Goal: Task Accomplishment & Management: Use online tool/utility

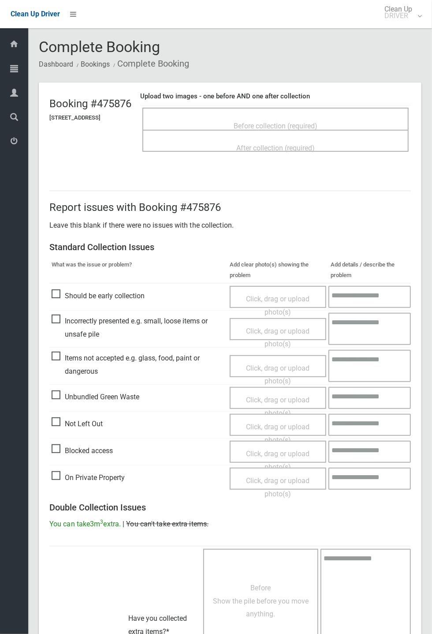
click at [299, 122] on span "Before collection (required)" at bounding box center [276, 126] width 84 height 8
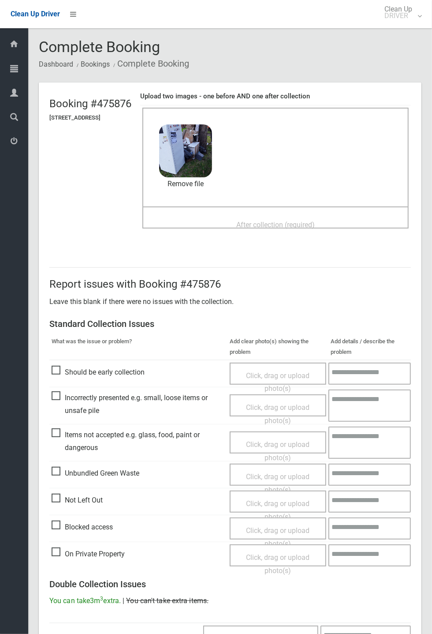
click at [283, 216] on div "After collection (required)" at bounding box center [275, 224] width 247 height 16
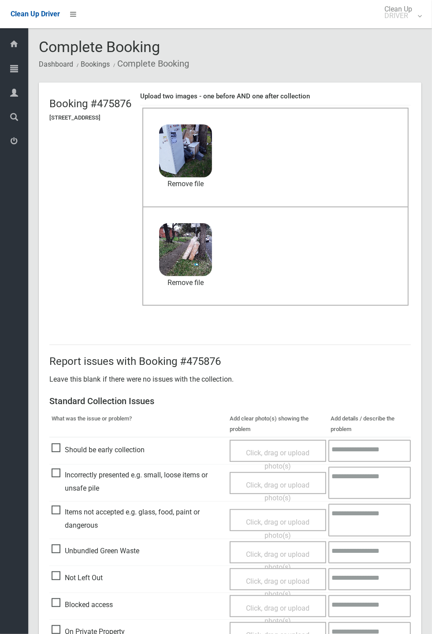
scroll to position [306, 0]
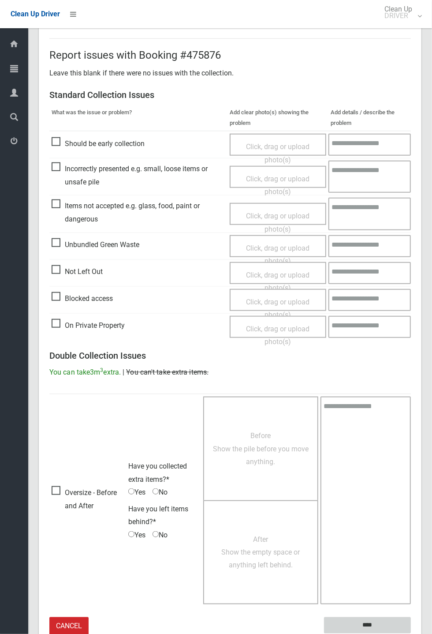
click at [411, 634] on input "****" at bounding box center [367, 625] width 87 height 16
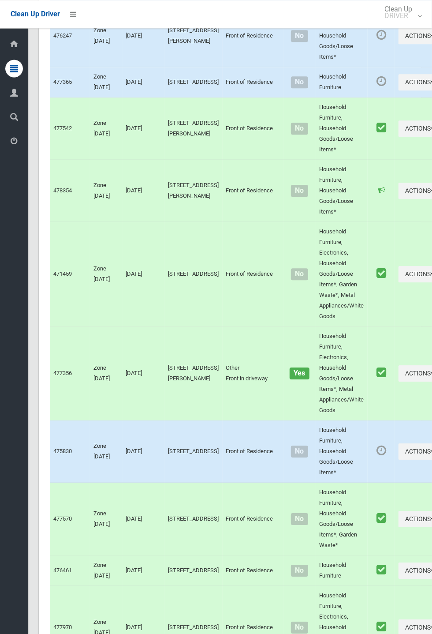
scroll to position [3523, 0]
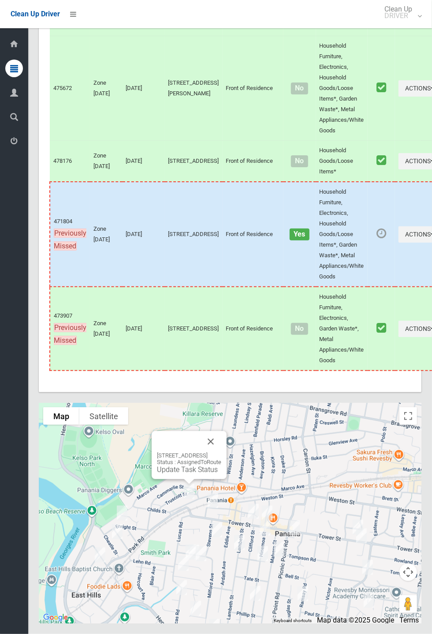
click at [221, 452] on button "Close" at bounding box center [210, 441] width 21 height 21
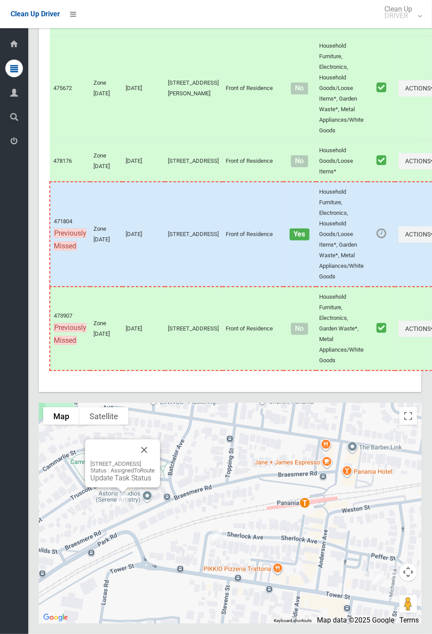
click at [131, 482] on div "44 Braesmere Road, PANANIA NSW 2213 Status : AssignedToRoute Update Task Status" at bounding box center [122, 472] width 64 height 22
click at [119, 482] on link "Update Task Status" at bounding box center [120, 478] width 61 height 8
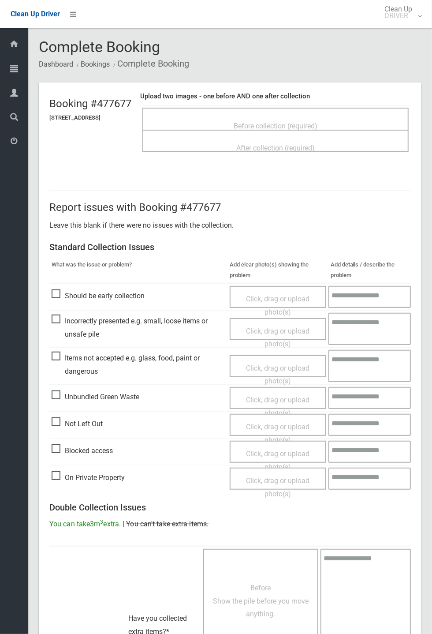
click at [278, 122] on span "Before collection (required)" at bounding box center [276, 126] width 84 height 8
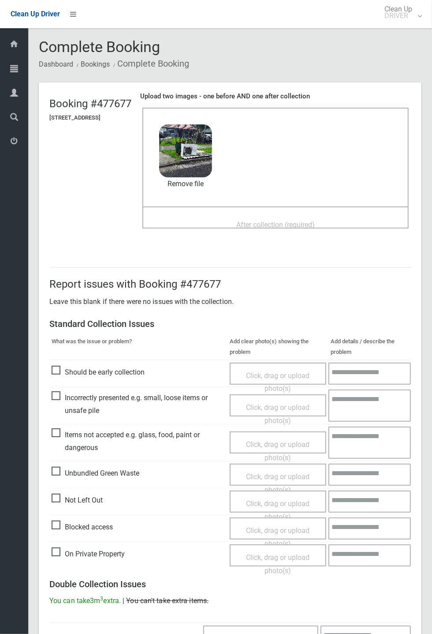
click at [281, 221] on span "After collection (required)" at bounding box center [275, 225] width 79 height 8
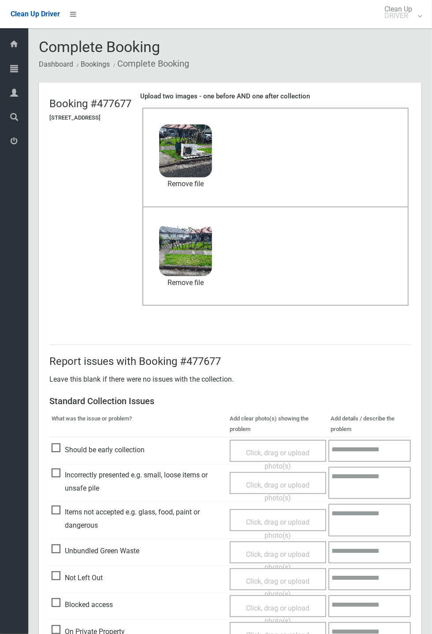
scroll to position [306, 0]
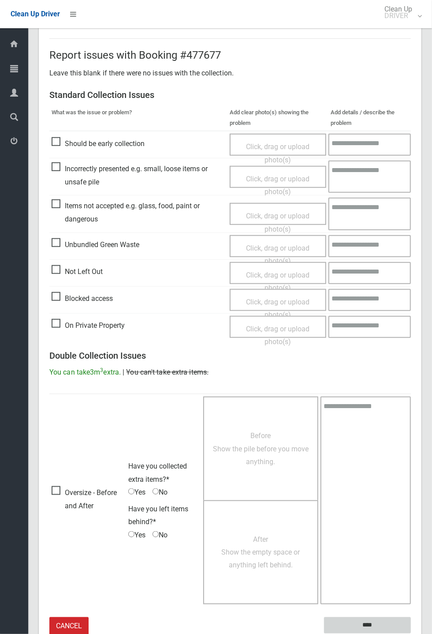
click at [366, 621] on input "****" at bounding box center [367, 625] width 87 height 16
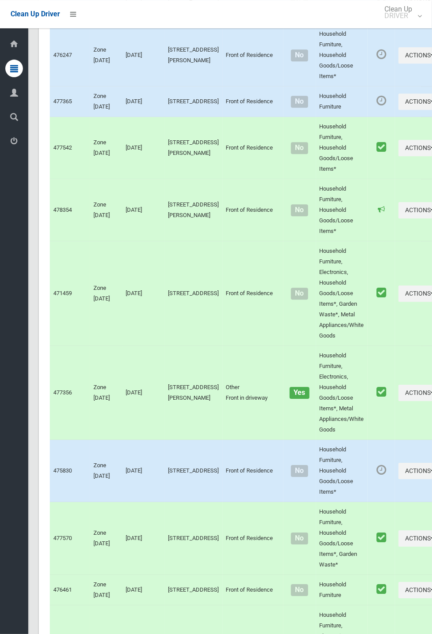
scroll to position [3523, 0]
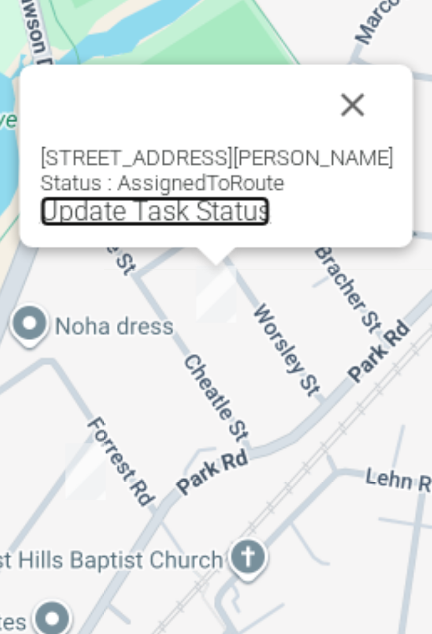
click at [196, 511] on link "Update Task Status" at bounding box center [189, 507] width 61 height 8
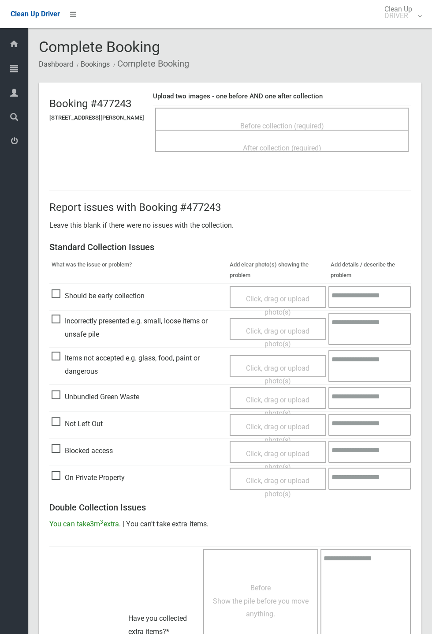
scroll to position [15, 0]
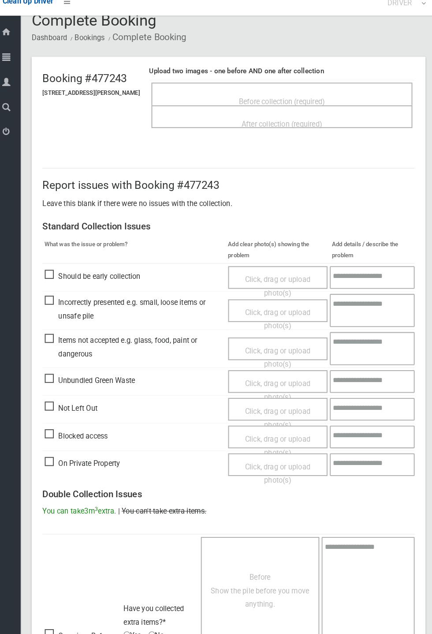
click at [302, 109] on span "Before collection (required)" at bounding box center [282, 111] width 84 height 8
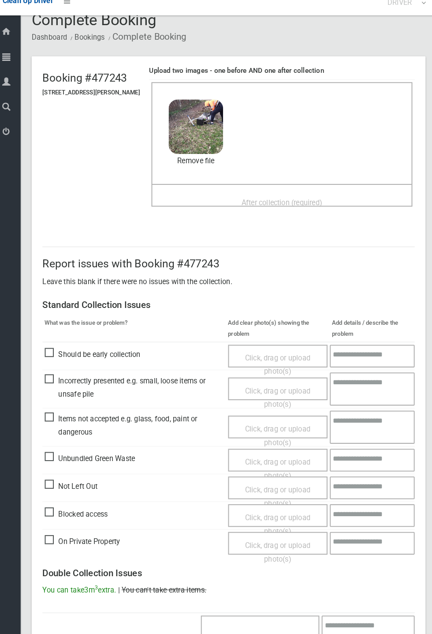
scroll to position [20, 0]
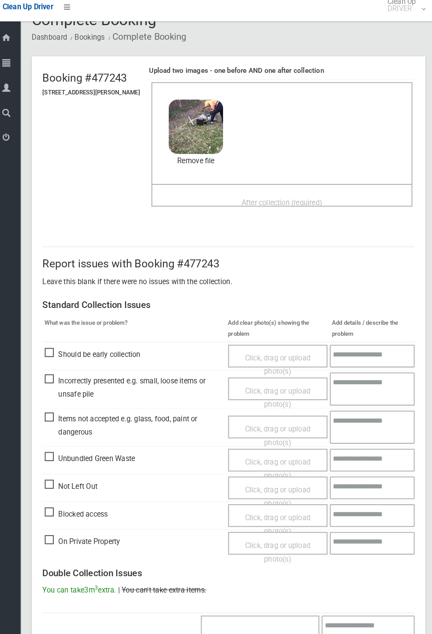
click at [270, 200] on span "After collection (required)" at bounding box center [282, 204] width 79 height 8
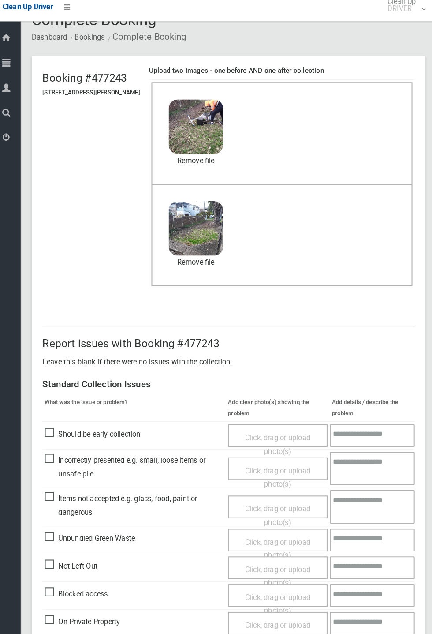
scroll to position [307, 0]
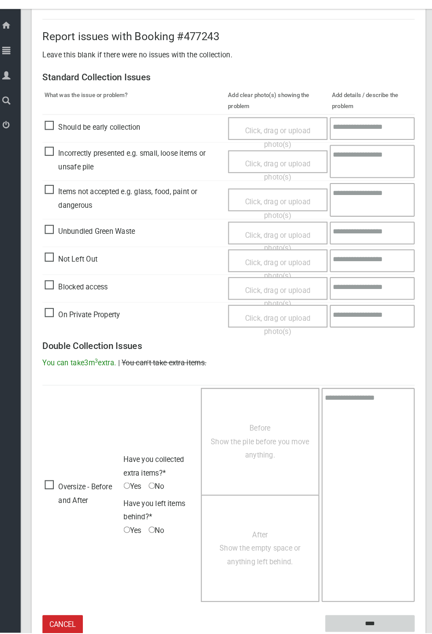
click at [370, 625] on input "****" at bounding box center [367, 625] width 87 height 16
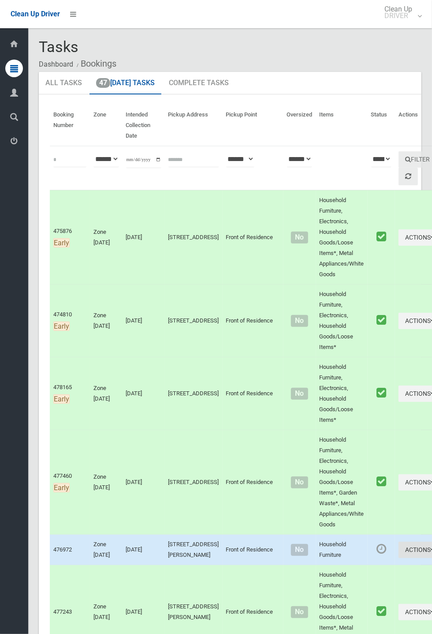
click at [399, 558] on button "Actions" at bounding box center [420, 550] width 42 height 16
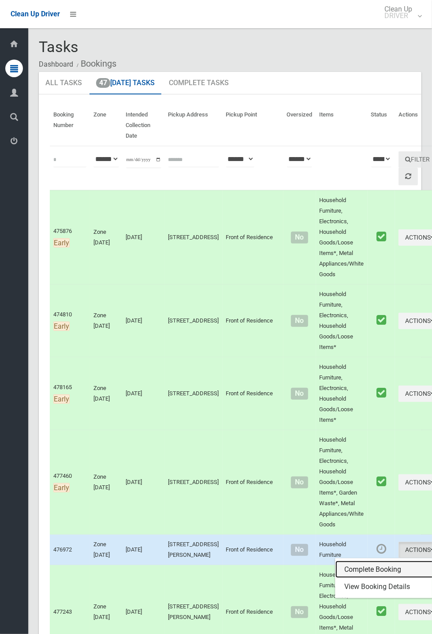
click at [355, 574] on link "Complete Booking" at bounding box center [388, 570] width 105 height 18
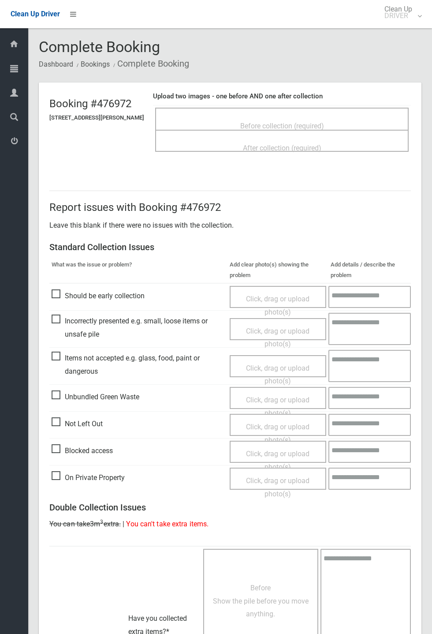
click at [308, 117] on div "Before collection (required)" at bounding box center [282, 125] width 234 height 16
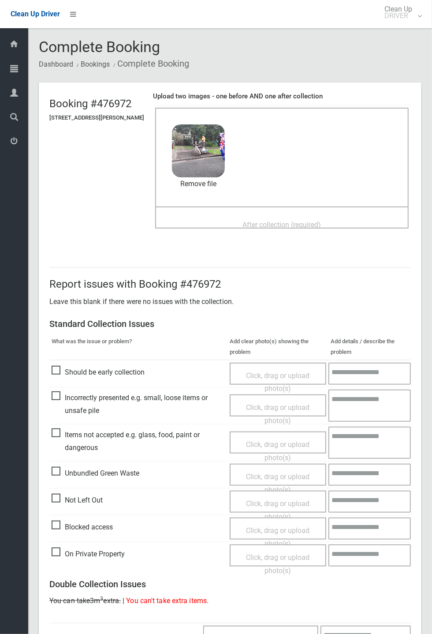
click at [283, 221] on span "After collection (required)" at bounding box center [282, 225] width 79 height 8
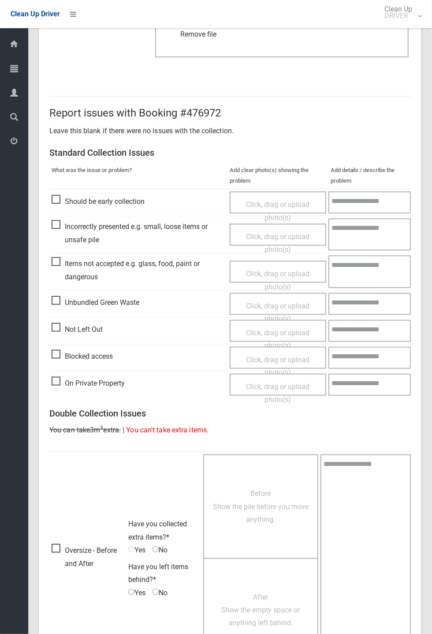
scroll to position [306, 0]
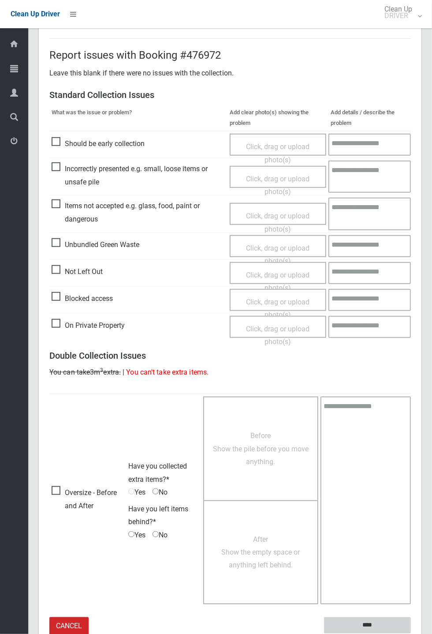
click at [411, 634] on input "****" at bounding box center [367, 625] width 87 height 16
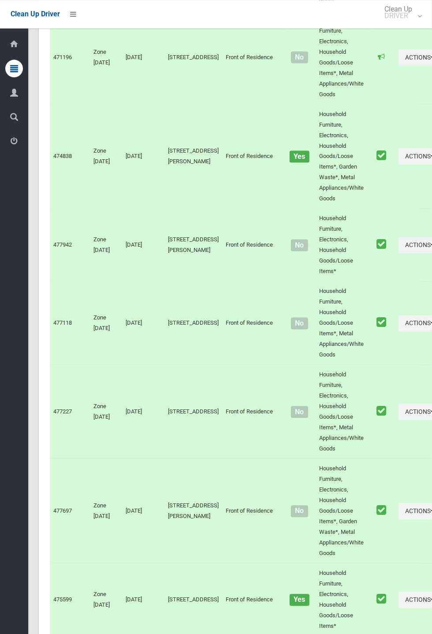
scroll to position [3523, 0]
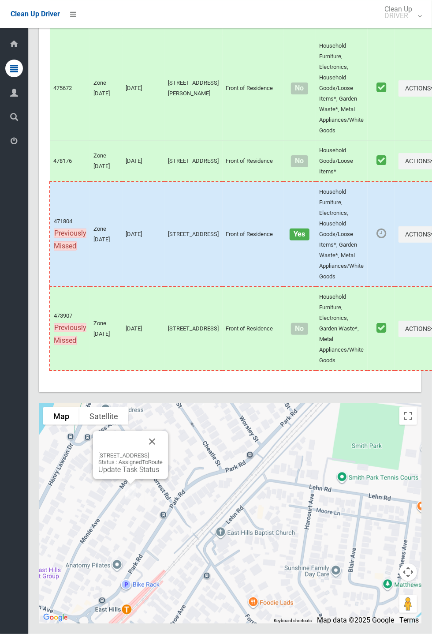
click at [163, 452] on button "Close" at bounding box center [152, 441] width 21 height 21
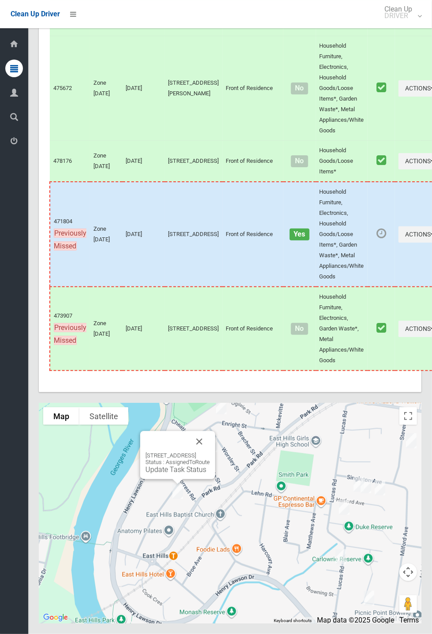
click at [178, 474] on link "Update Task Status" at bounding box center [176, 469] width 61 height 8
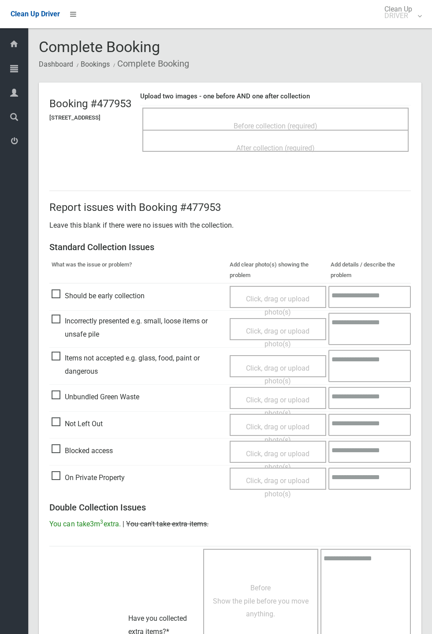
click at [274, 122] on span "Before collection (required)" at bounding box center [276, 126] width 84 height 8
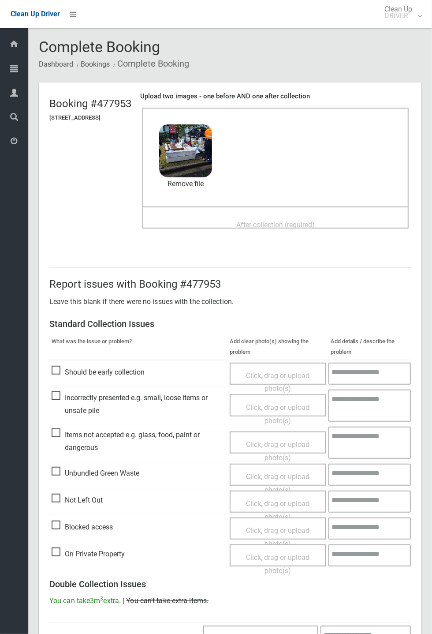
click at [248, 221] on span "After collection (required)" at bounding box center [275, 225] width 79 height 8
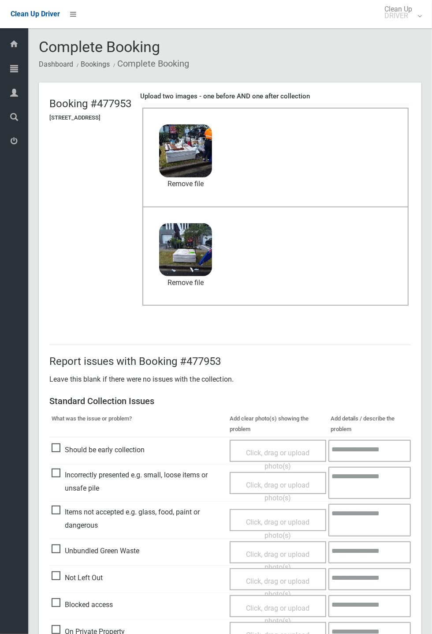
scroll to position [306, 0]
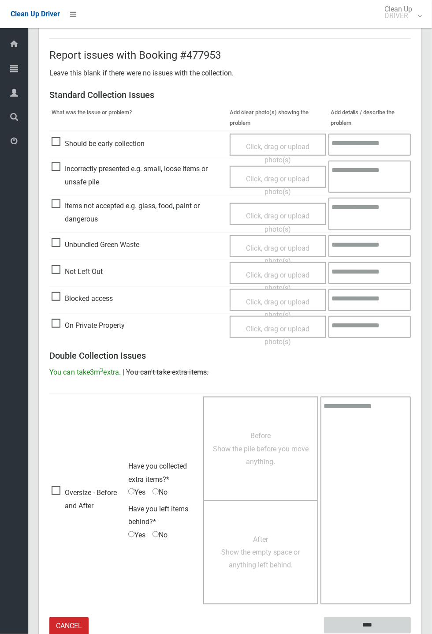
click at [411, 634] on input "****" at bounding box center [367, 625] width 87 height 16
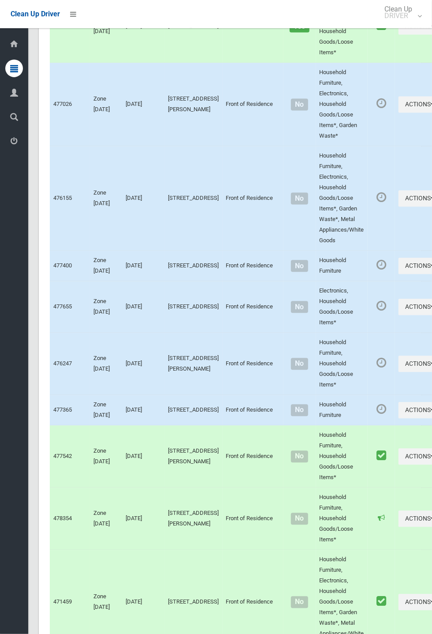
scroll to position [3523, 0]
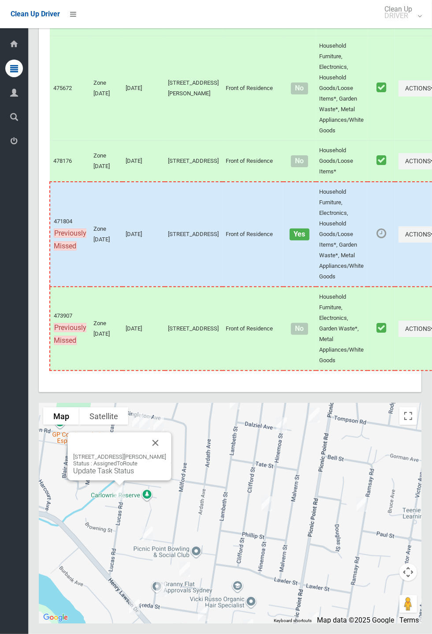
click at [161, 454] on button "Close" at bounding box center [155, 442] width 21 height 21
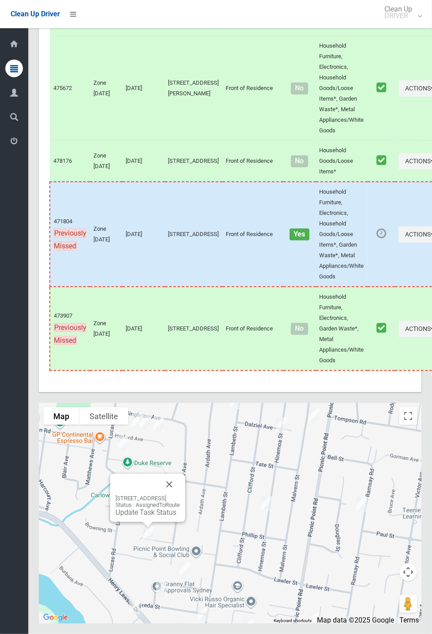
click at [180, 495] on button "Close" at bounding box center [169, 484] width 21 height 21
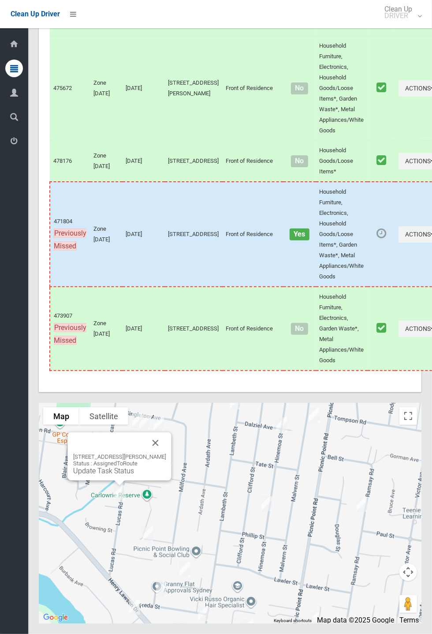
click at [161, 454] on button "Close" at bounding box center [155, 442] width 21 height 21
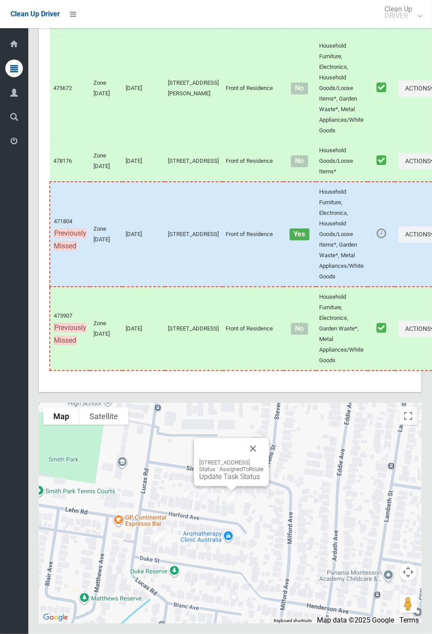
click at [264, 459] on button "Close" at bounding box center [253, 448] width 21 height 21
click at [176, 474] on link "Update Task Status" at bounding box center [188, 469] width 61 height 8
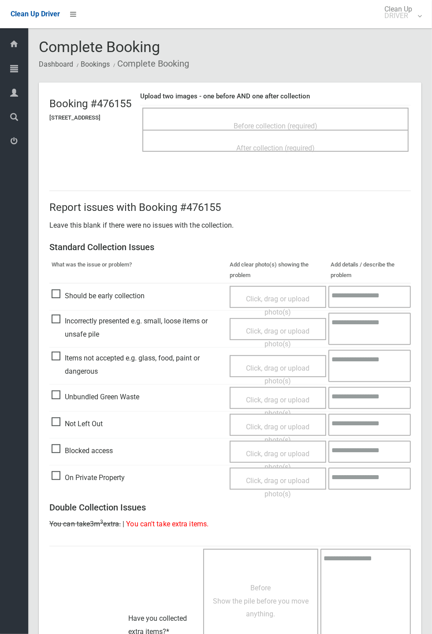
click at [293, 123] on span "Before collection (required)" at bounding box center [276, 126] width 84 height 8
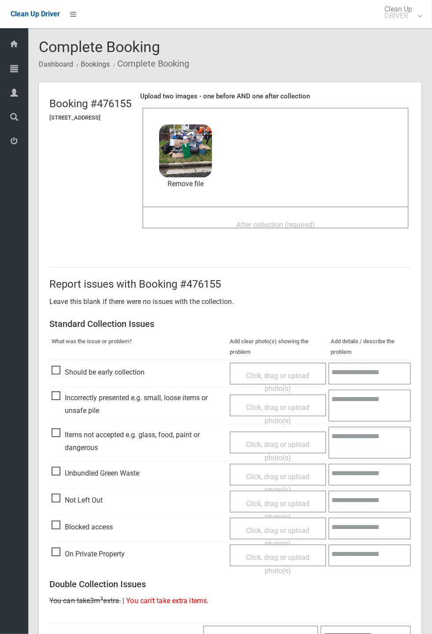
click at [290, 221] on span "After collection (required)" at bounding box center [275, 225] width 79 height 8
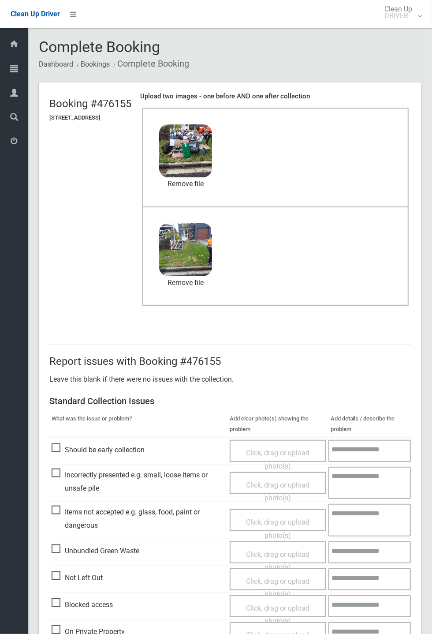
scroll to position [306, 0]
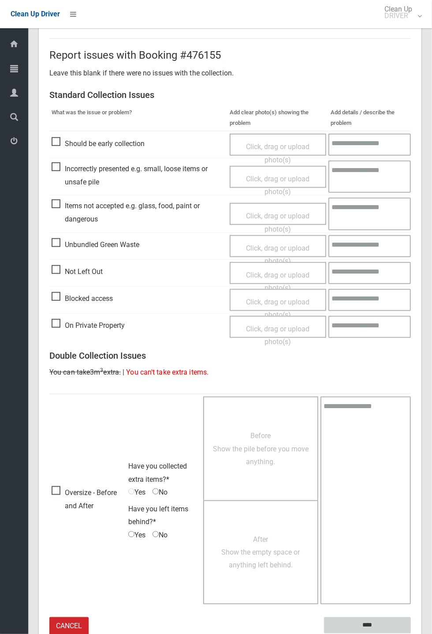
click at [364, 619] on input "****" at bounding box center [367, 625] width 87 height 16
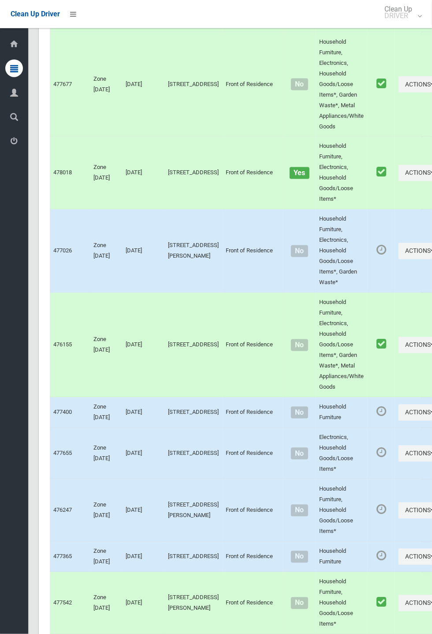
scroll to position [3523, 0]
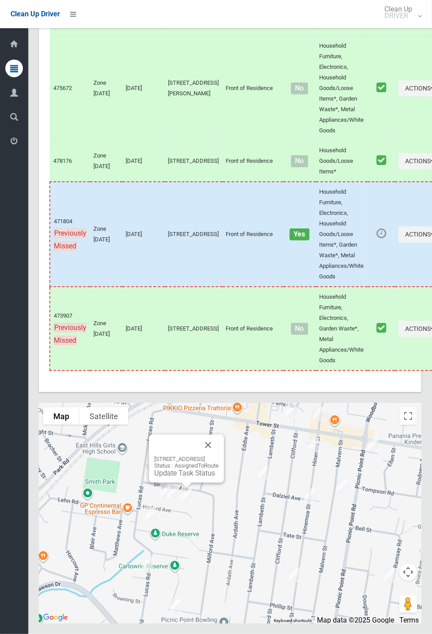
click at [168, 504] on img at bounding box center [173, 493] width 18 height 22
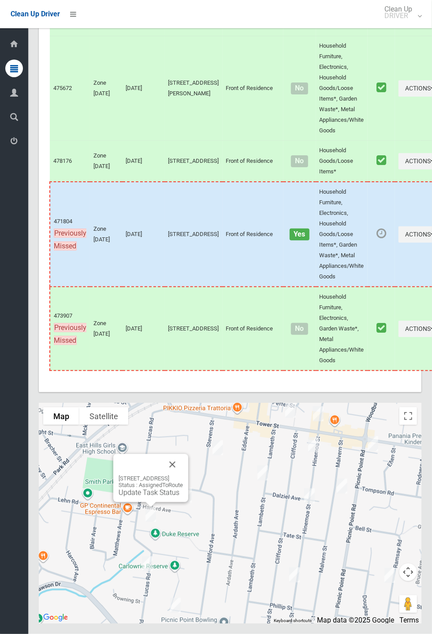
click at [183, 475] on button "Close" at bounding box center [172, 464] width 21 height 21
click at [173, 475] on link "Update Task Status" at bounding box center [170, 471] width 61 height 8
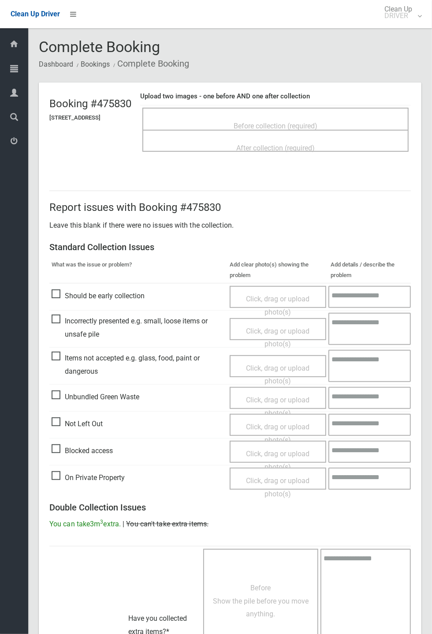
click at [293, 122] on span "Before collection (required)" at bounding box center [276, 126] width 84 height 8
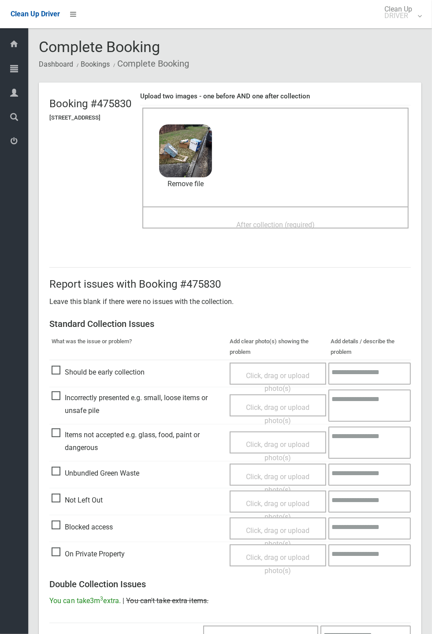
click at [284, 222] on span "After collection (required)" at bounding box center [275, 225] width 79 height 8
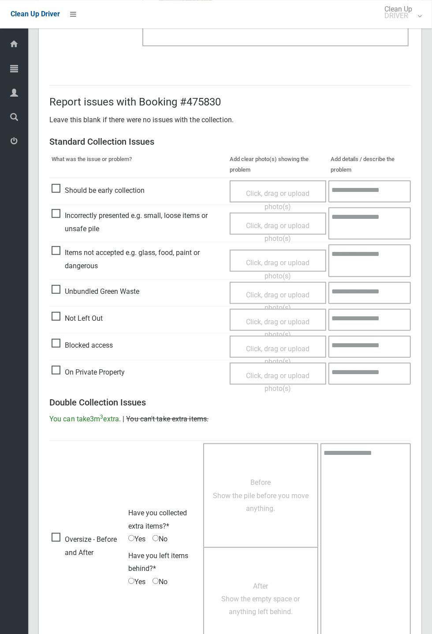
scroll to position [306, 0]
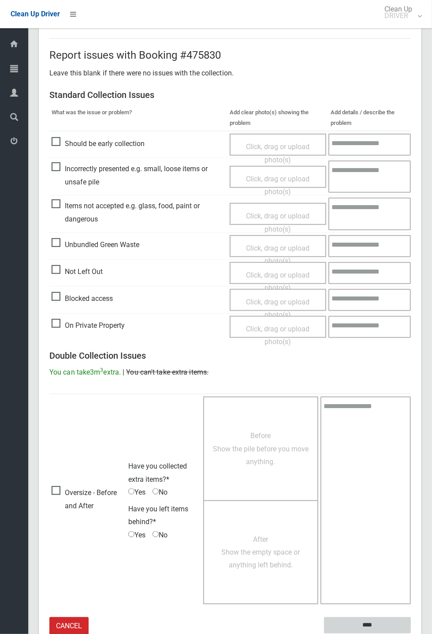
click at [369, 620] on input "****" at bounding box center [367, 625] width 87 height 16
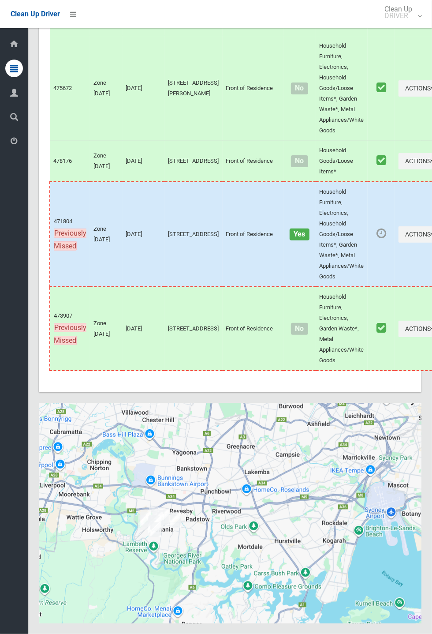
scroll to position [3523, 0]
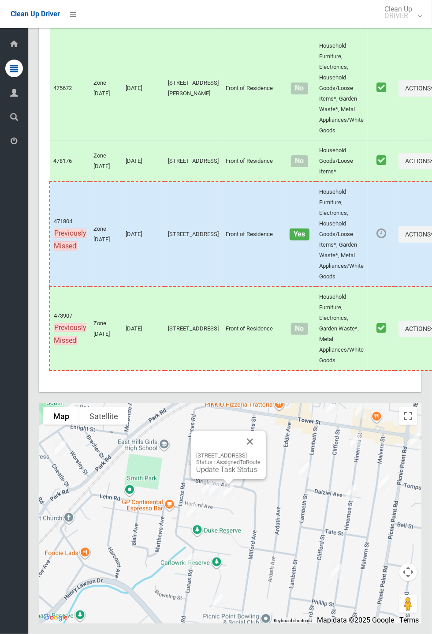
click at [223, 474] on link "Update Task Status" at bounding box center [226, 469] width 61 height 8
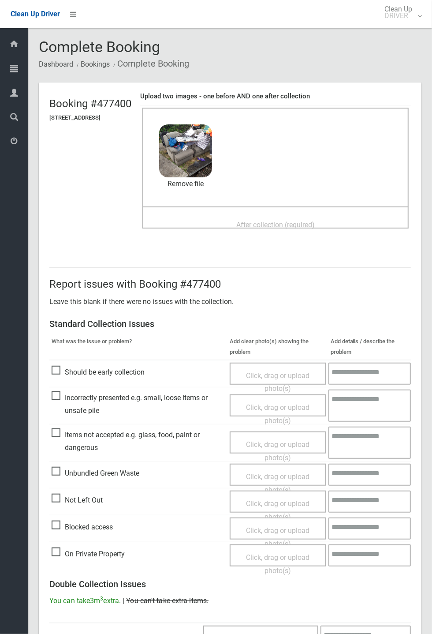
click at [269, 221] on span "After collection (required)" at bounding box center [275, 225] width 79 height 8
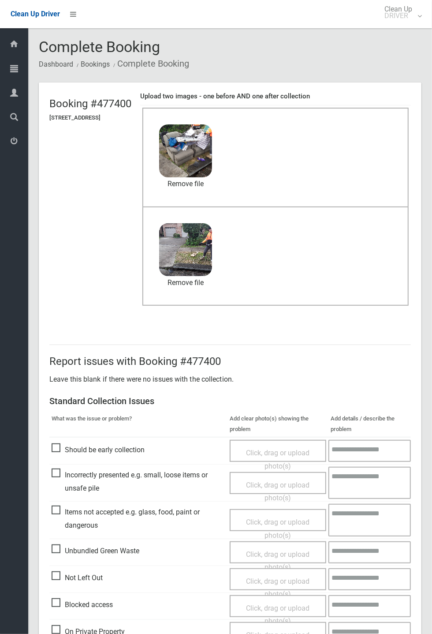
scroll to position [306, 0]
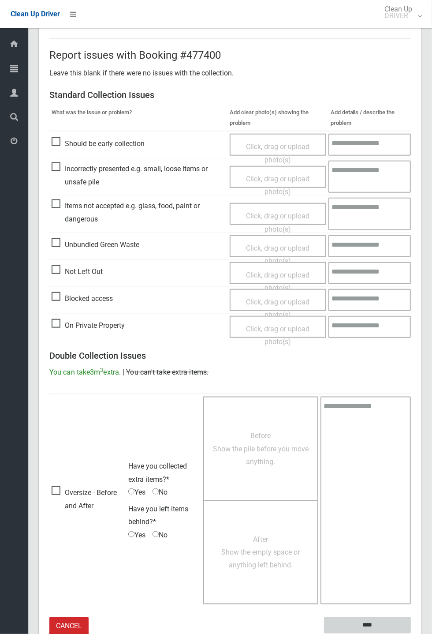
click at [411, 634] on input "****" at bounding box center [367, 625] width 87 height 16
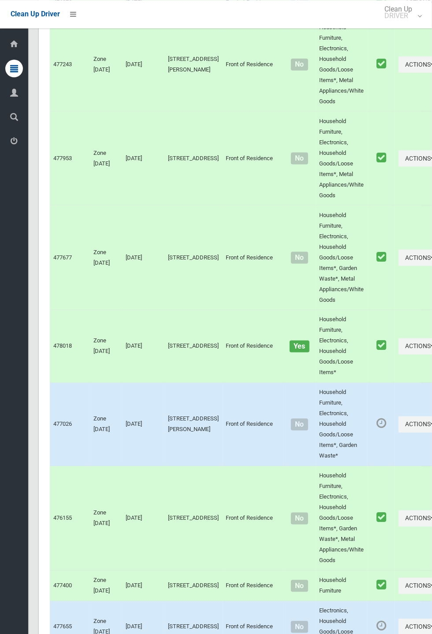
scroll to position [3523, 0]
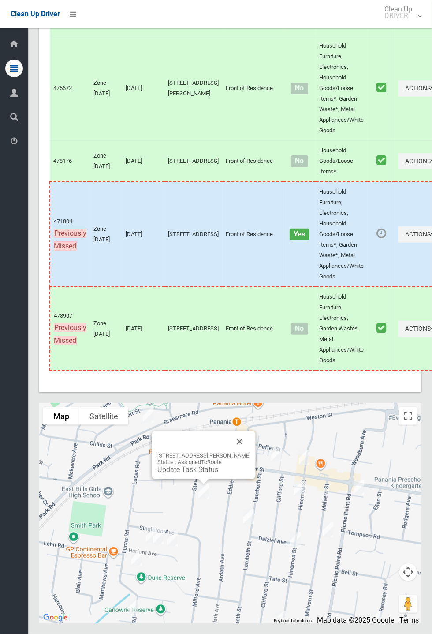
click at [244, 452] on button "Close" at bounding box center [239, 441] width 21 height 21
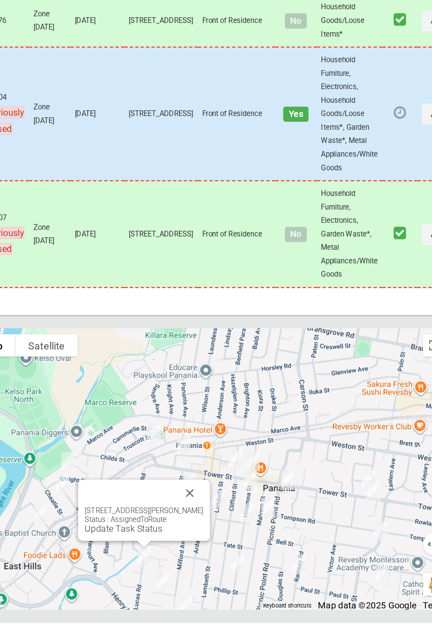
click at [223, 543] on button "Close" at bounding box center [216, 531] width 21 height 21
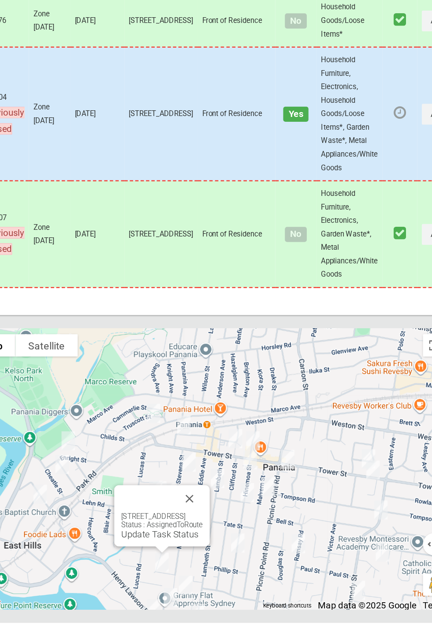
click at [227, 547] on button "Close" at bounding box center [216, 536] width 21 height 21
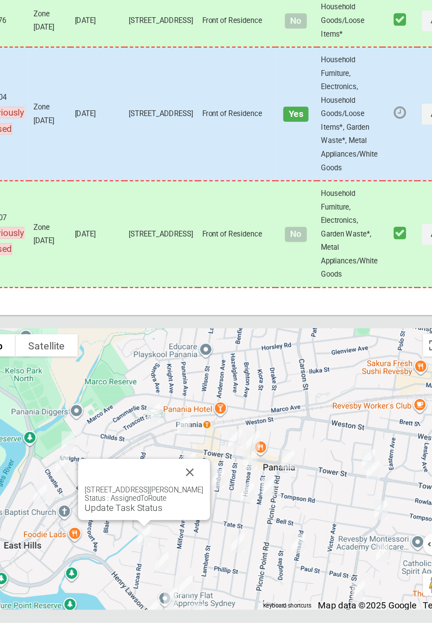
click at [222, 526] on button "Close" at bounding box center [216, 515] width 21 height 21
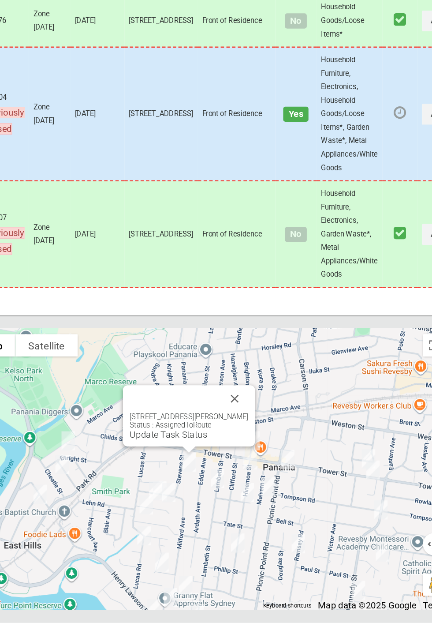
click at [205, 495] on div "19 Stevens Street, PANANIA NSW 2213 Status : AssignedToRoute Update Task Status" at bounding box center [216, 471] width 104 height 48
click at [217, 490] on link "Update Task Status" at bounding box center [199, 486] width 61 height 8
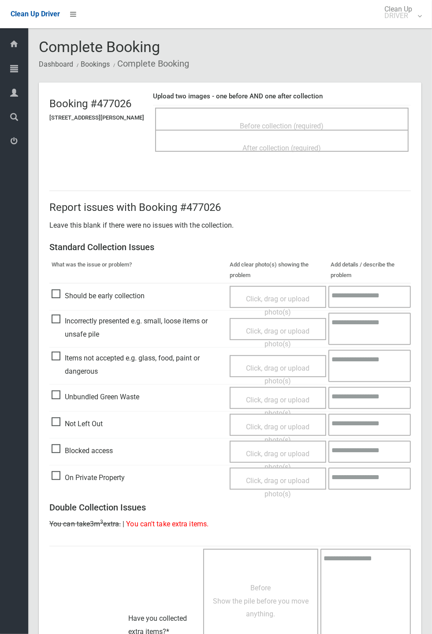
click at [285, 122] on span "Before collection (required)" at bounding box center [282, 126] width 84 height 8
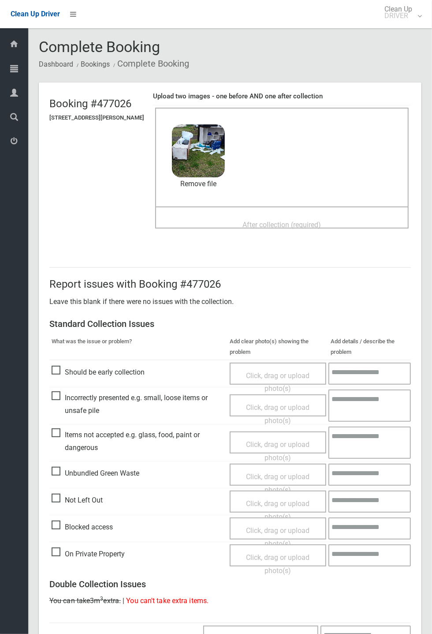
click at [258, 225] on span "After collection (required)" at bounding box center [282, 225] width 79 height 8
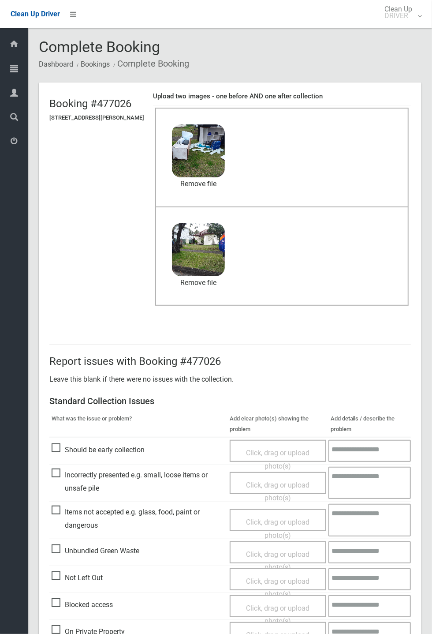
scroll to position [306, 0]
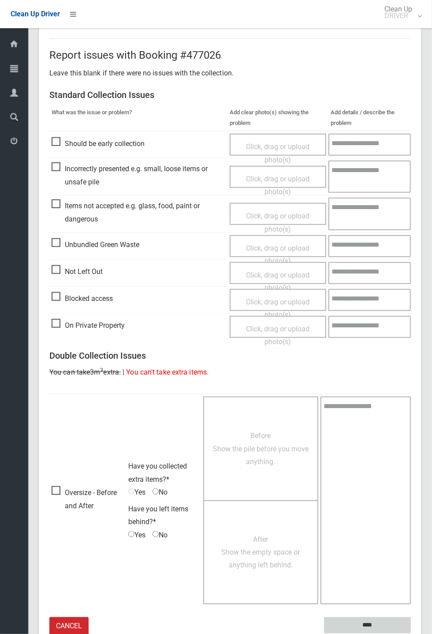
click at [370, 623] on input "****" at bounding box center [367, 625] width 87 height 16
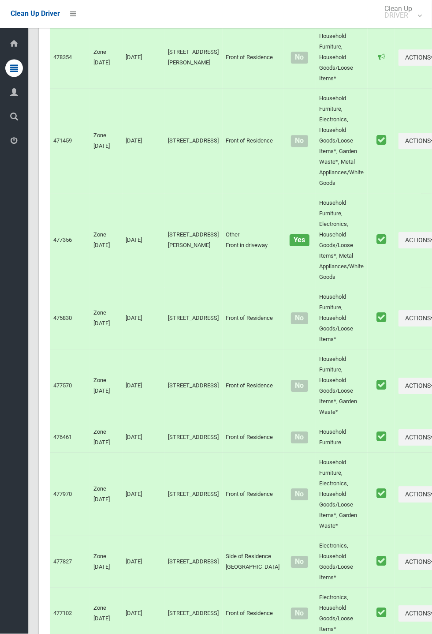
scroll to position [3523, 0]
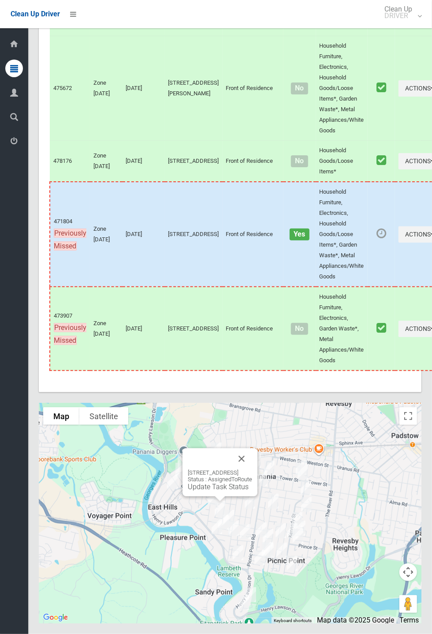
click at [220, 496] on div "[STREET_ADDRESS] Status : AssignedToRoute Update Task Status" at bounding box center [220, 472] width 75 height 48
click at [216, 491] on link "Update Task Status" at bounding box center [218, 487] width 61 height 8
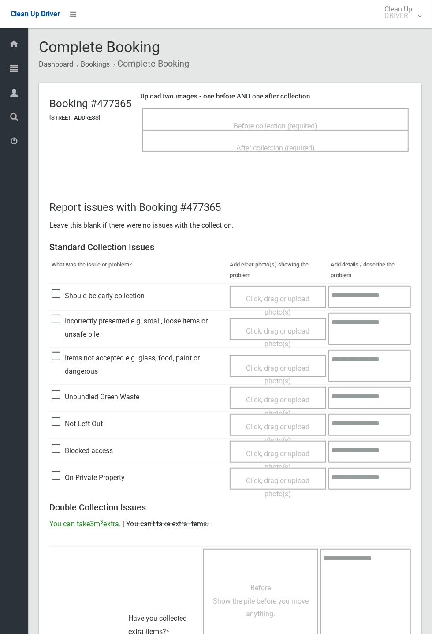
click at [58, 420] on span "Not Left Out" at bounding box center [77, 423] width 51 height 13
click at [284, 423] on span "Click, drag or upload photo(s)" at bounding box center [278, 434] width 64 height 22
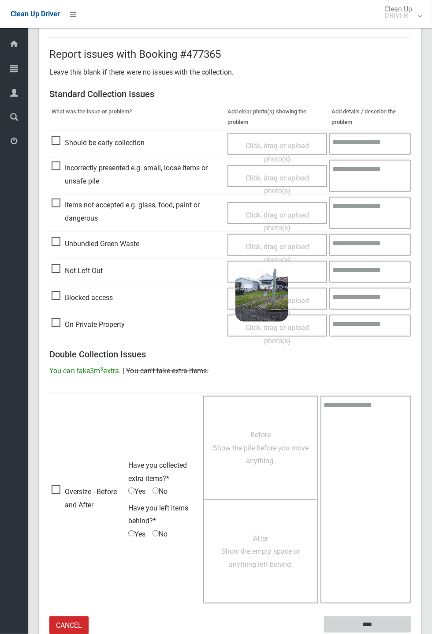
click at [370, 622] on input "****" at bounding box center [367, 624] width 87 height 16
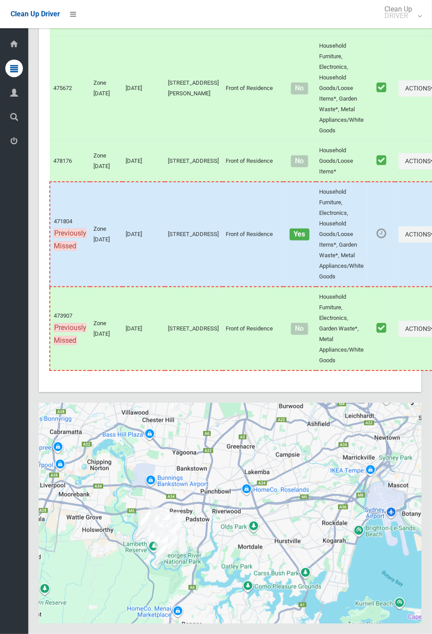
scroll to position [3523, 0]
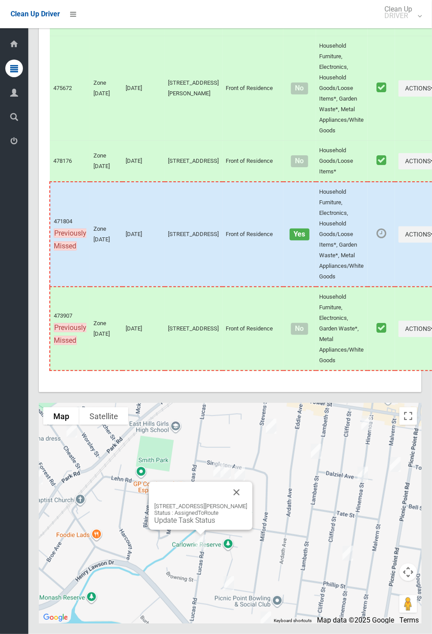
click at [248, 503] on button "Close" at bounding box center [236, 492] width 21 height 21
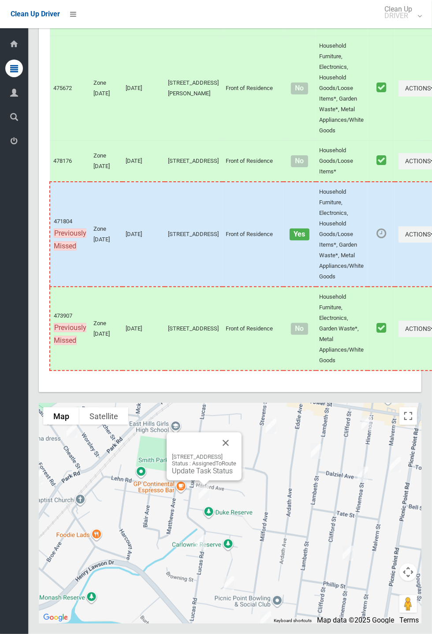
click at [208, 475] on link "Update Task Status" at bounding box center [202, 471] width 61 height 8
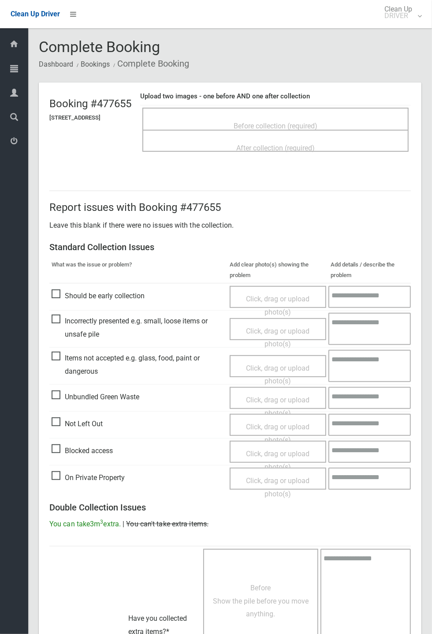
click at [298, 122] on span "Before collection (required)" at bounding box center [276, 126] width 84 height 8
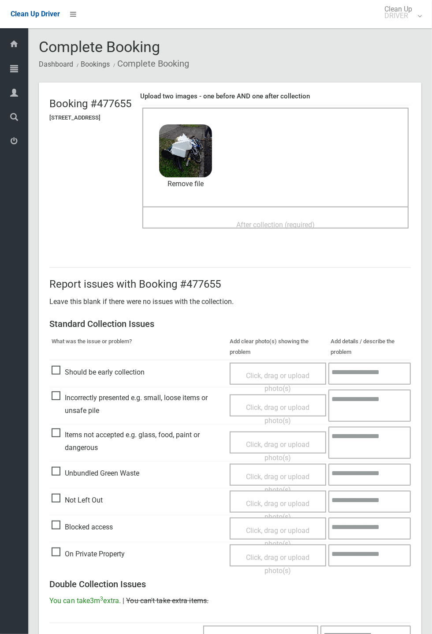
click at [265, 221] on span "After collection (required)" at bounding box center [275, 225] width 79 height 8
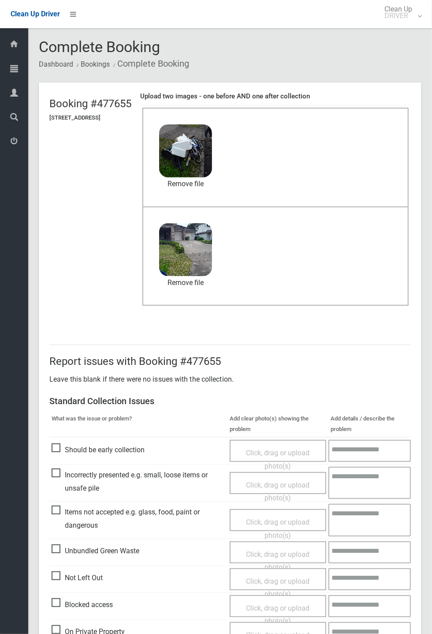
scroll to position [306, 0]
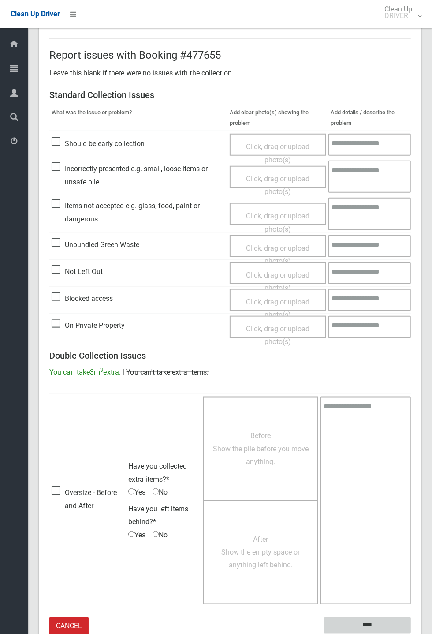
click at [362, 621] on input "****" at bounding box center [367, 625] width 87 height 16
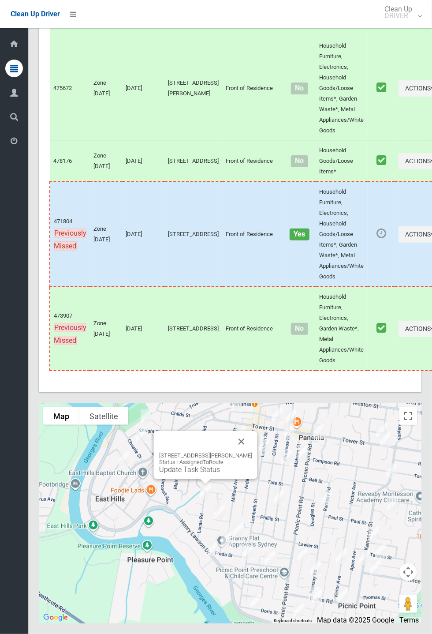
scroll to position [3522, 0]
click at [203, 474] on link "Update Task Status" at bounding box center [189, 469] width 61 height 8
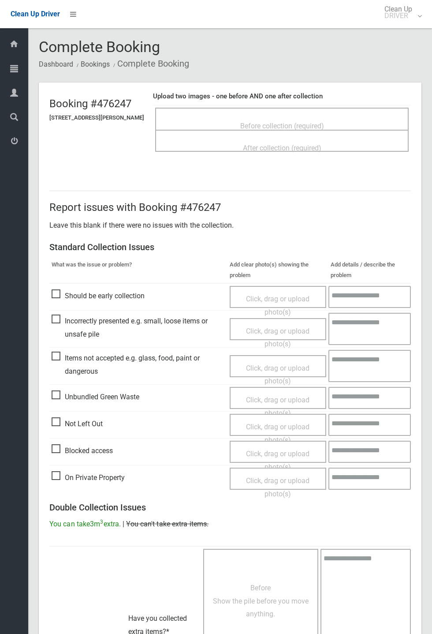
click at [284, 122] on span "Before collection (required)" at bounding box center [282, 126] width 84 height 8
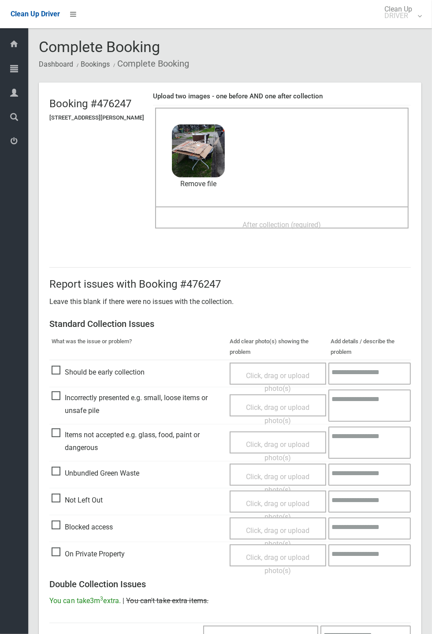
click at [291, 222] on span "After collection (required)" at bounding box center [282, 225] width 79 height 8
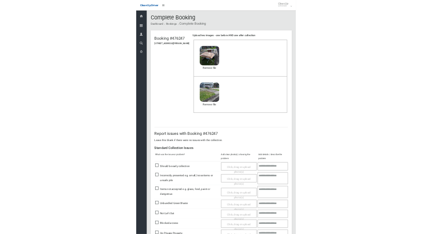
scroll to position [306, 0]
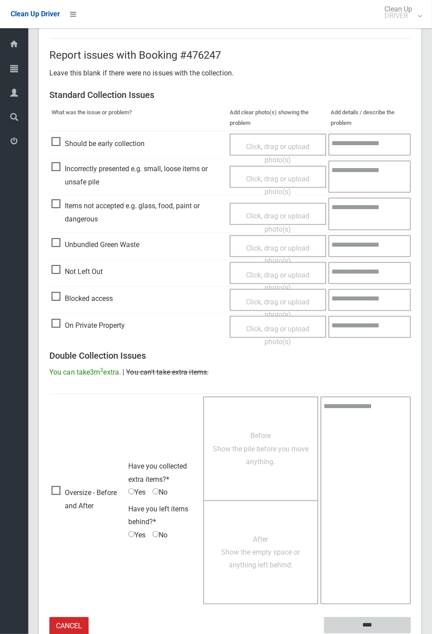
click at [411, 634] on input "****" at bounding box center [367, 625] width 87 height 16
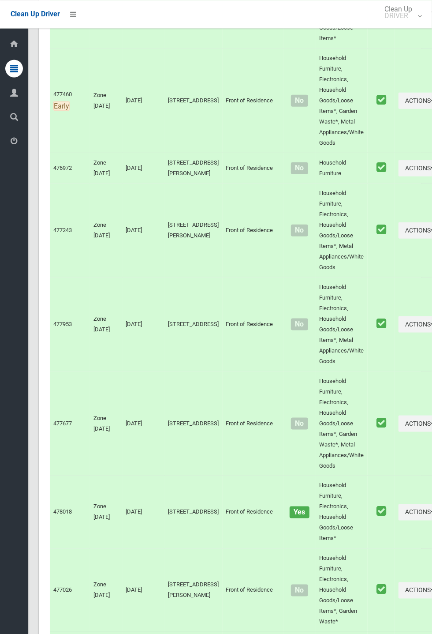
scroll to position [3523, 0]
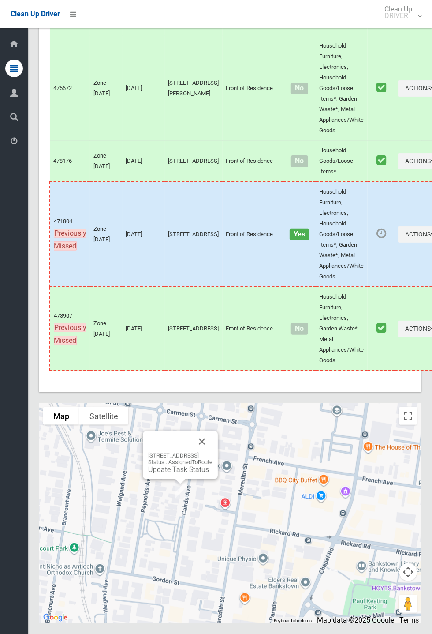
click at [180, 474] on link "Update Task Status" at bounding box center [178, 469] width 61 height 8
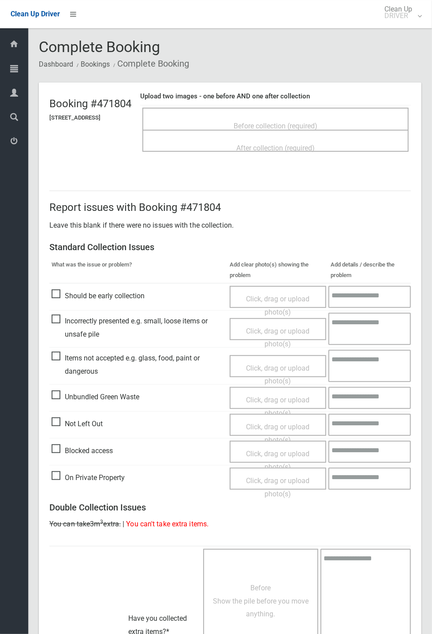
click at [289, 117] on div "Before collection (required)" at bounding box center [275, 125] width 247 height 16
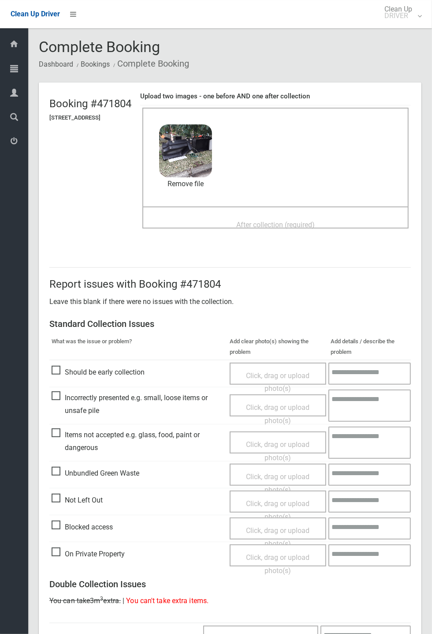
click at [272, 221] on span "After collection (required)" at bounding box center [275, 225] width 79 height 8
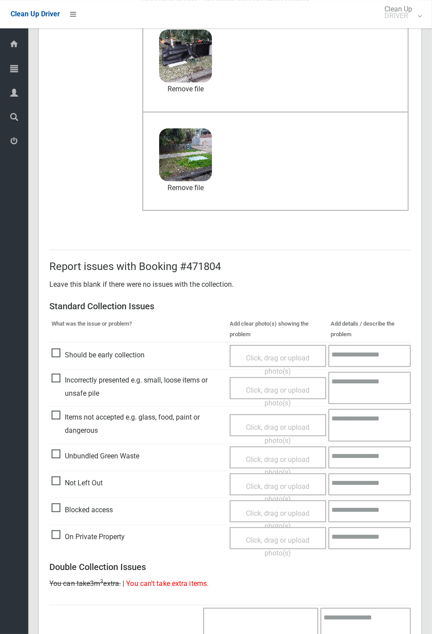
scroll to position [306, 0]
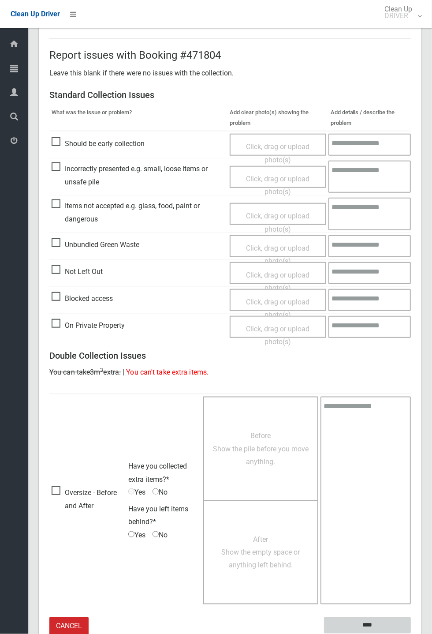
click at [411, 634] on input "****" at bounding box center [367, 625] width 87 height 16
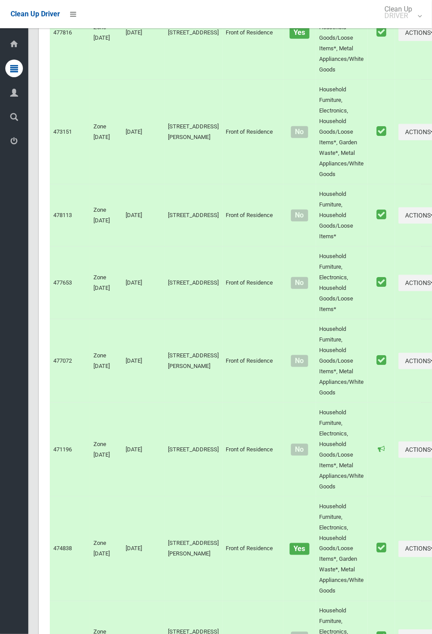
scroll to position [3523, 0]
